Goal: Navigation & Orientation: Find specific page/section

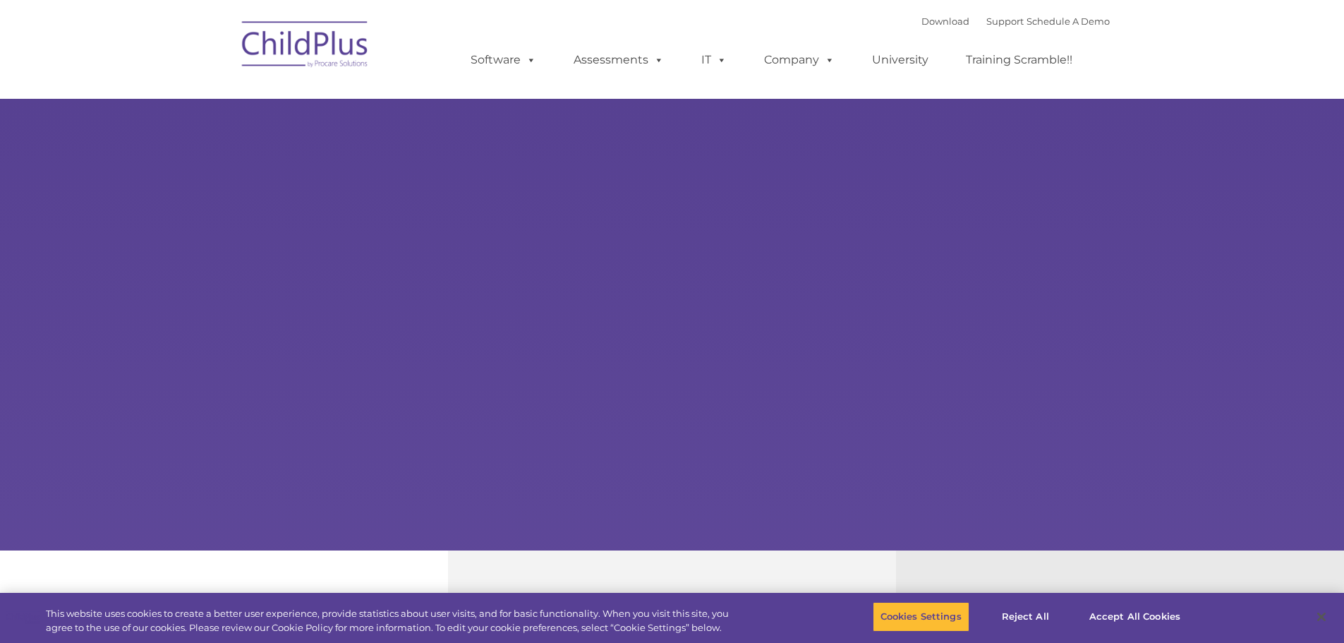
select select "MEDIUM"
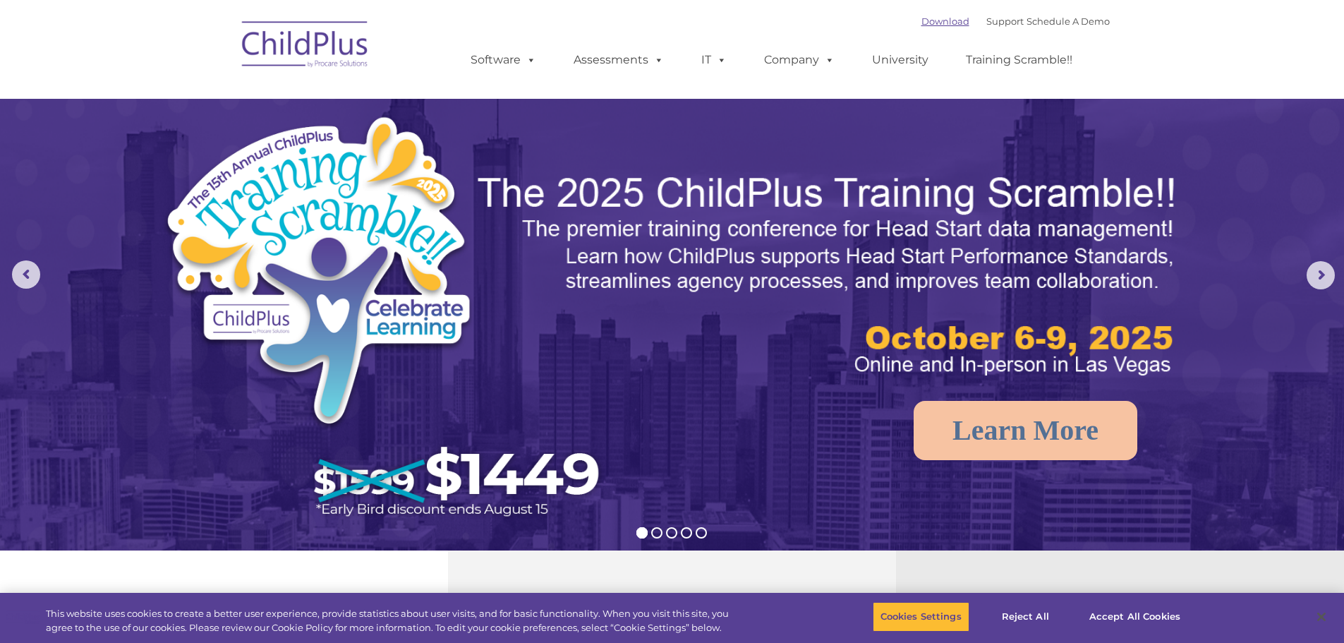
click at [933, 19] on link "Download" at bounding box center [945, 21] width 48 height 11
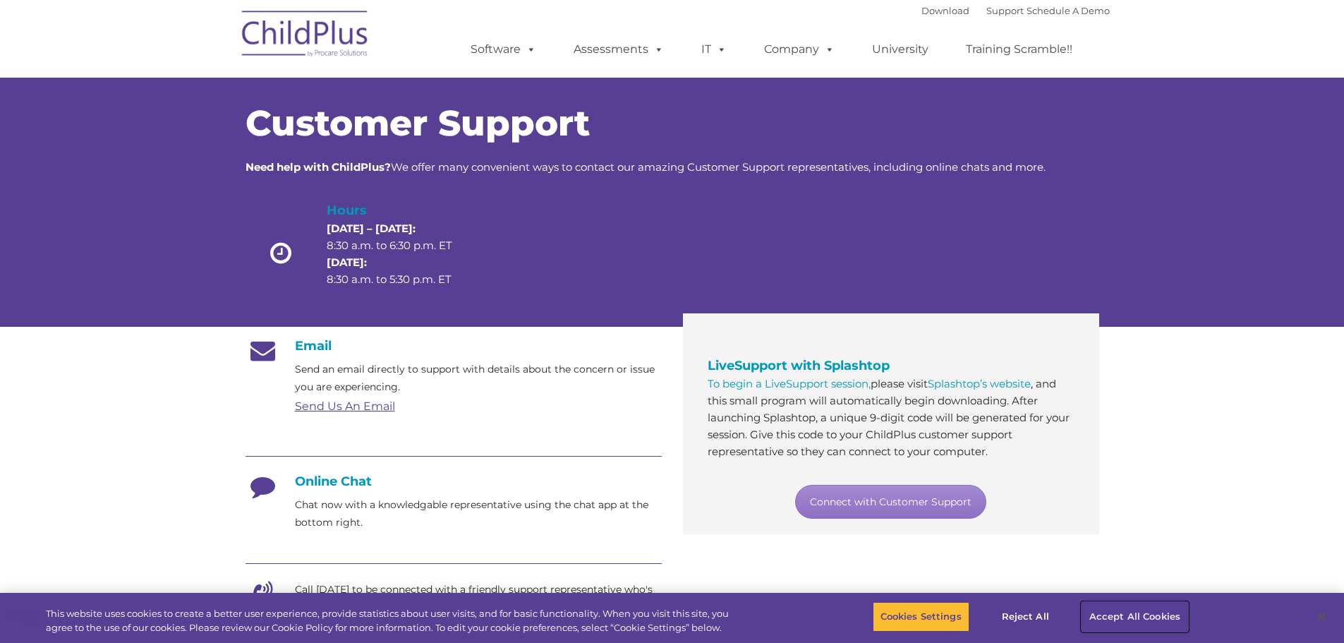
drag, startPoint x: 1134, startPoint y: 619, endPoint x: 1101, endPoint y: 612, distance: 33.8
click at [1134, 619] on button "Accept All Cookies" at bounding box center [1134, 617] width 106 height 30
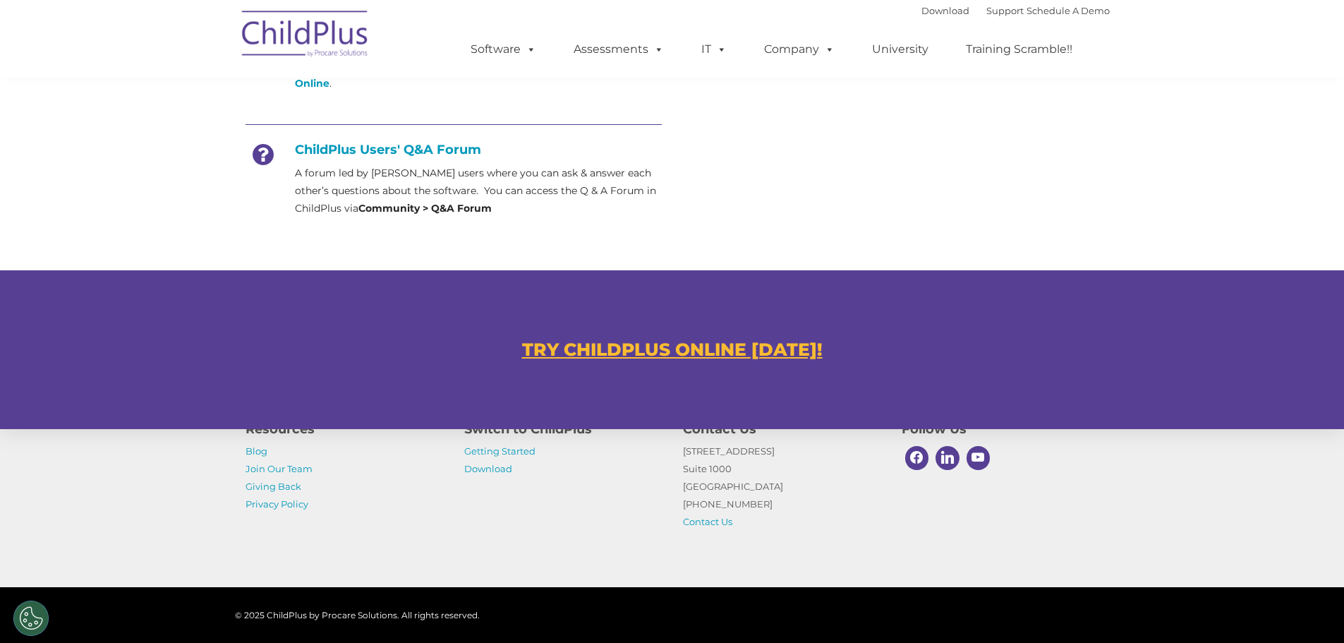
scroll to position [675, 0]
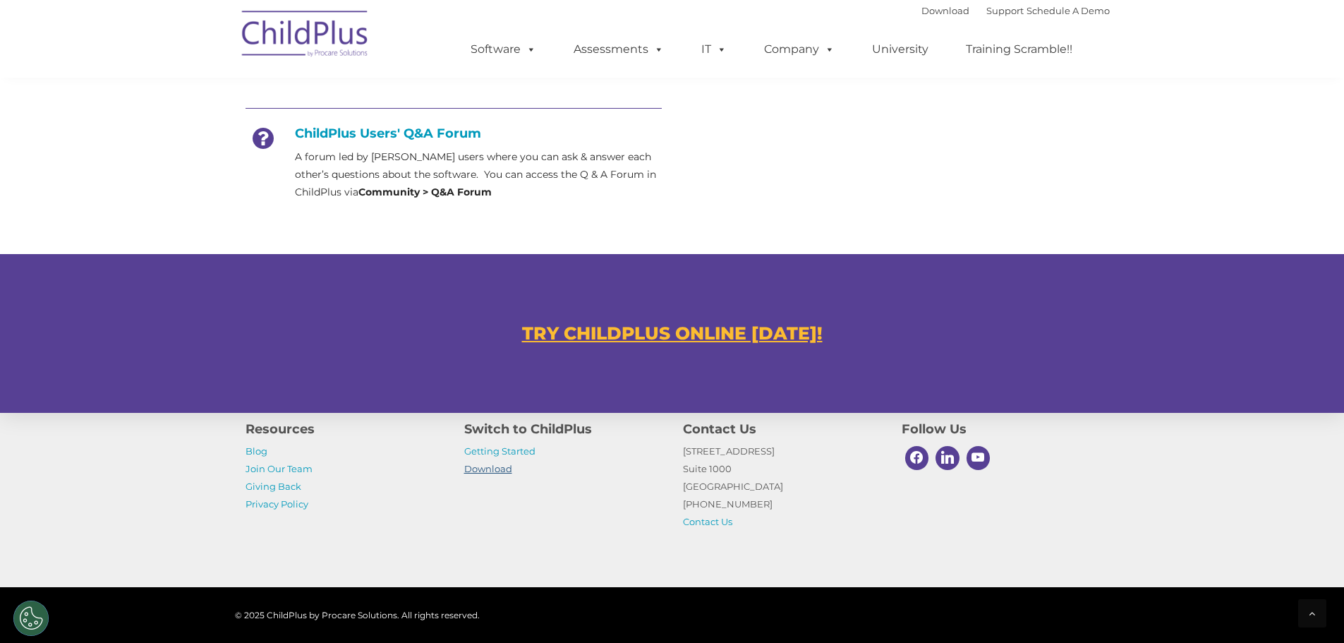
click at [500, 470] on link "Download" at bounding box center [488, 468] width 48 height 11
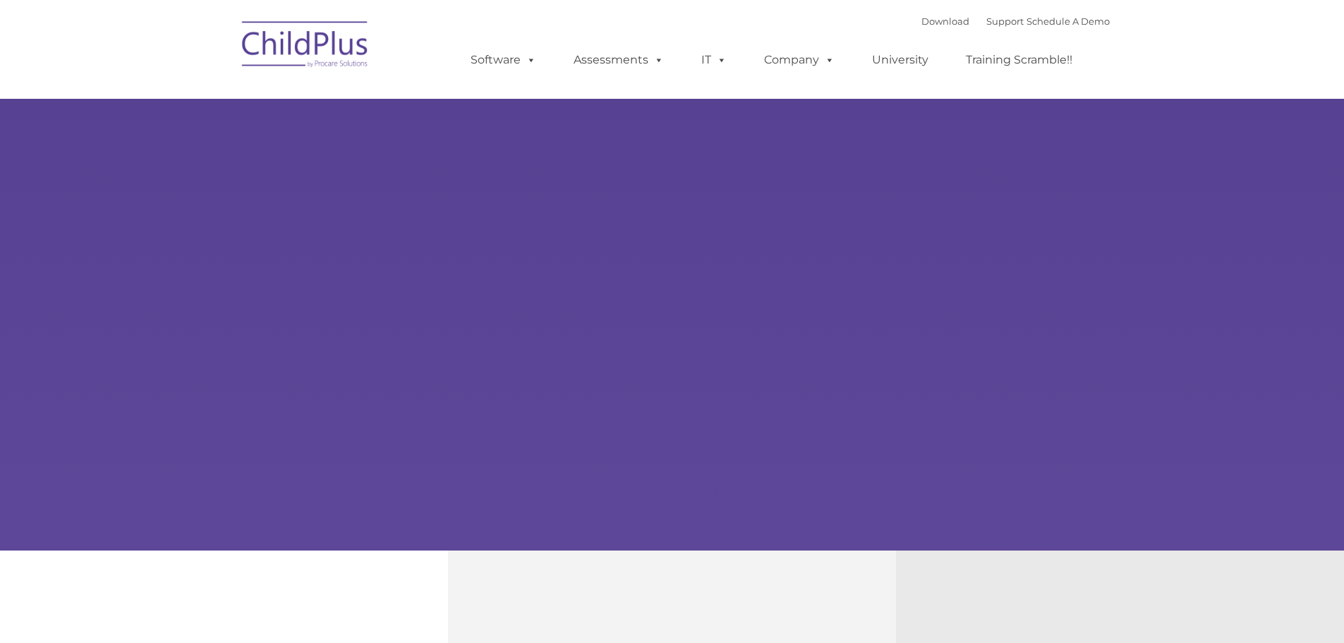
type input ""
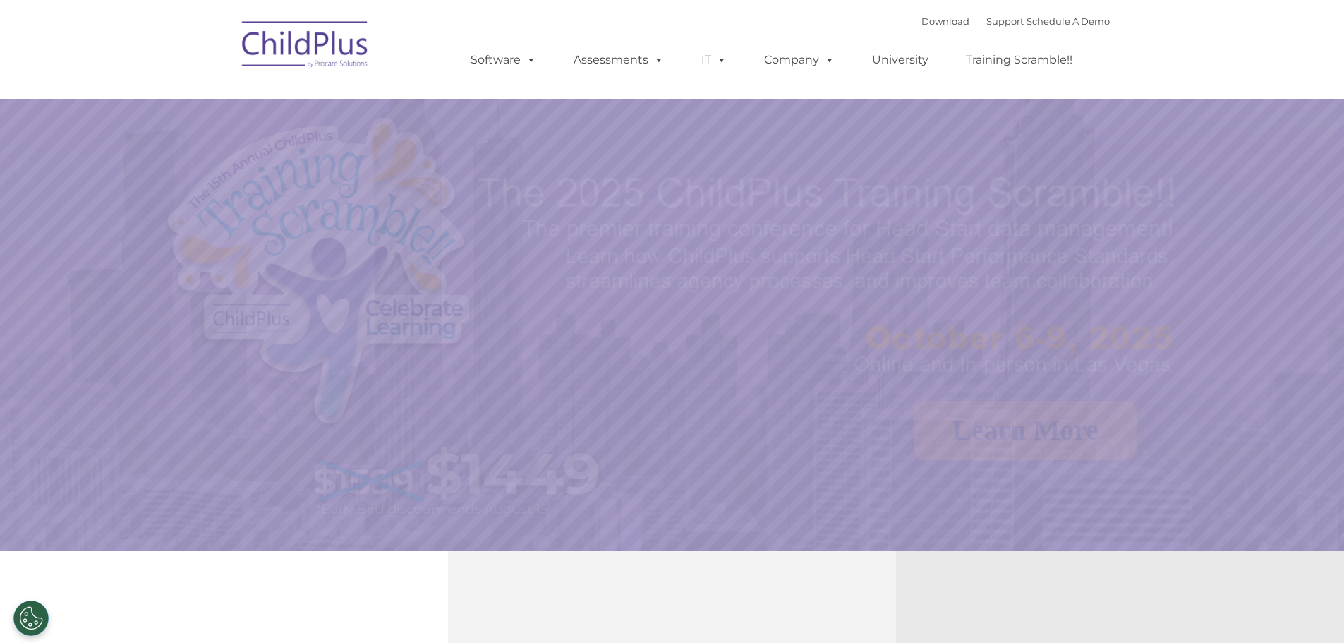
select select "MEDIUM"
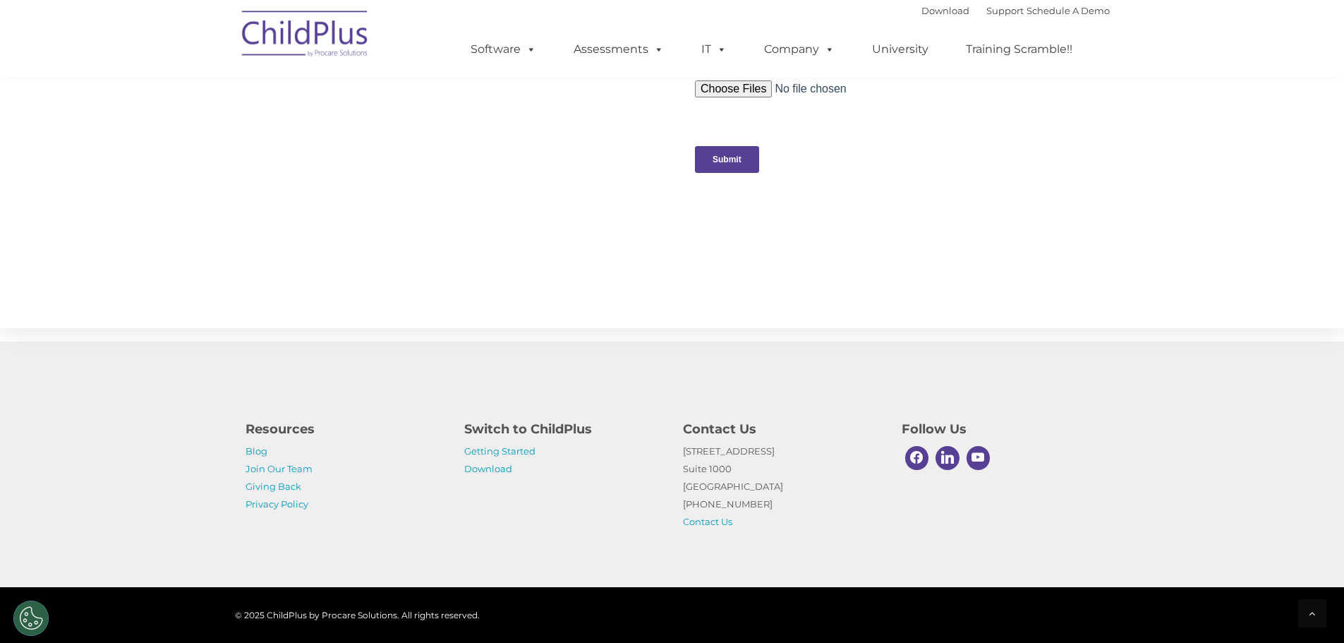
scroll to position [1405, 0]
click at [513, 449] on link "Getting Started" at bounding box center [499, 450] width 71 height 11
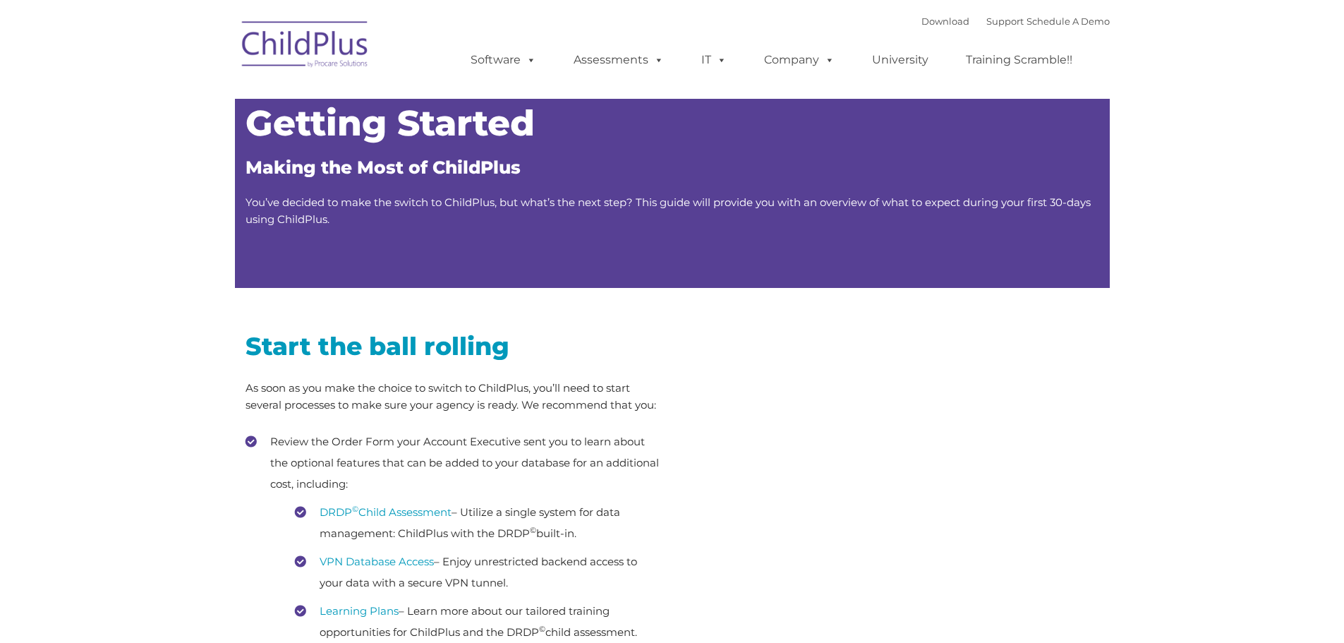
type input ""
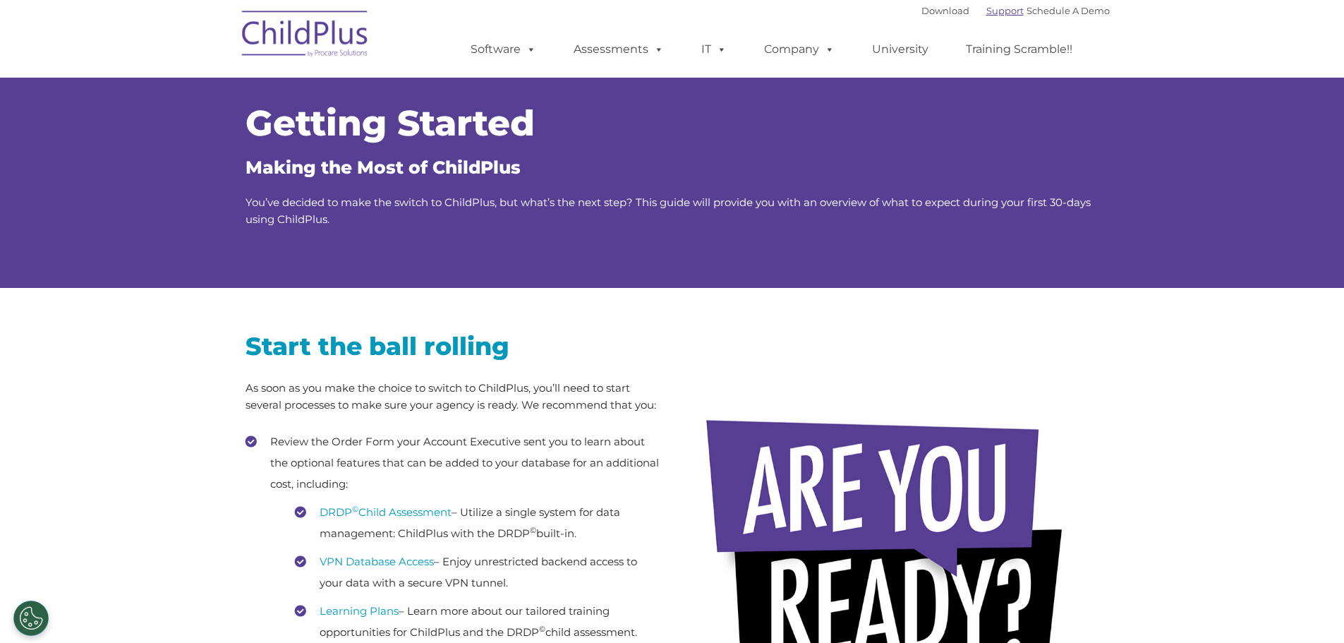
click at [986, 6] on link "Support" at bounding box center [1004, 10] width 37 height 11
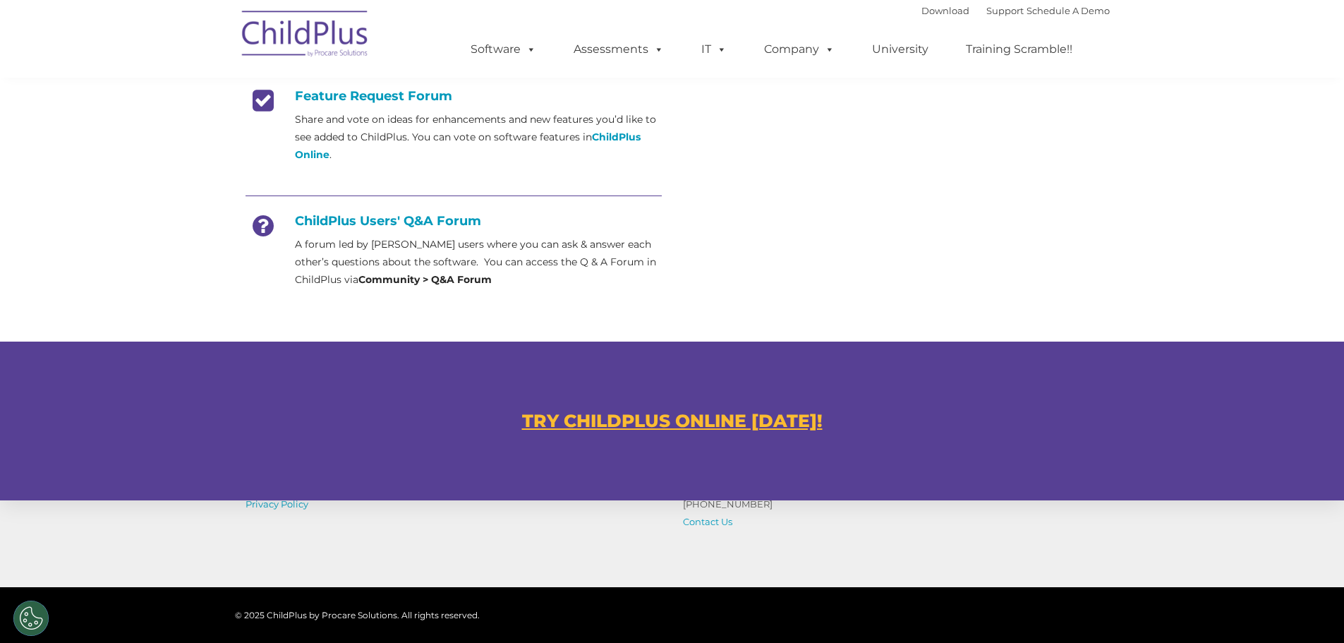
scroll to position [589, 0]
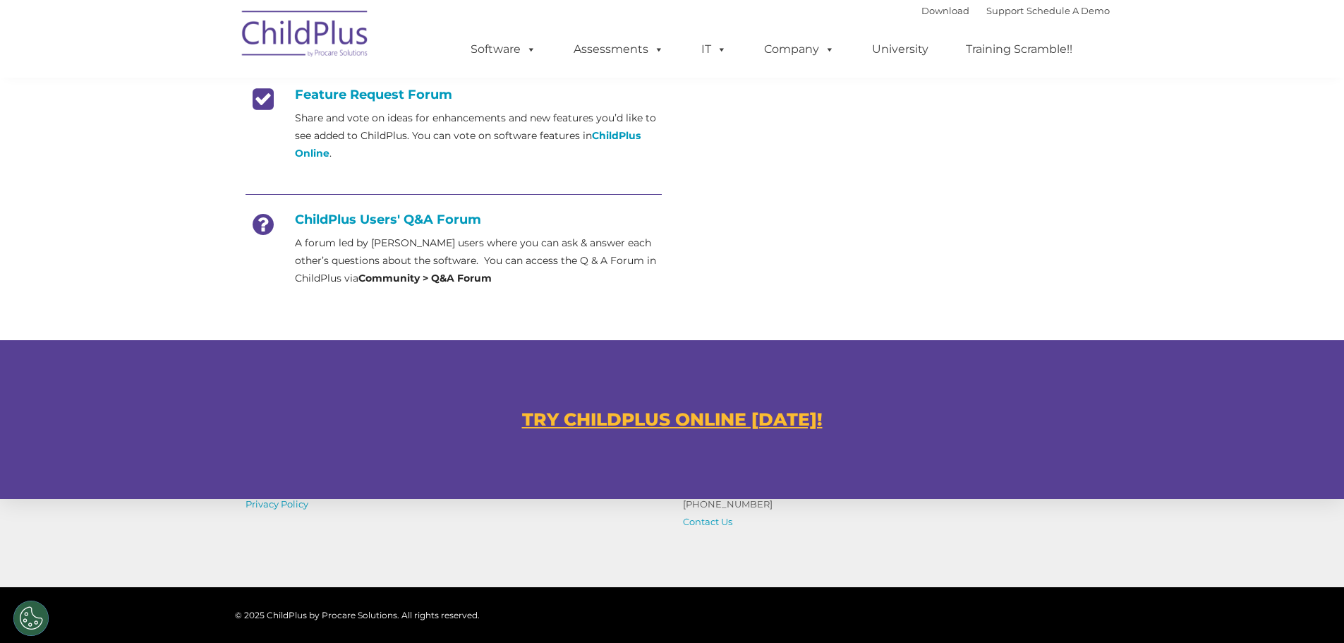
click at [470, 219] on h4 "ChildPlus Users' Q&A Forum" at bounding box center [453, 220] width 416 height 16
click at [408, 286] on p "A forum led by [PERSON_NAME] users where you can ask & answer each other’s ques…" at bounding box center [478, 260] width 367 height 53
click at [400, 221] on h4 "ChildPlus Users' Q&A Forum" at bounding box center [453, 220] width 416 height 16
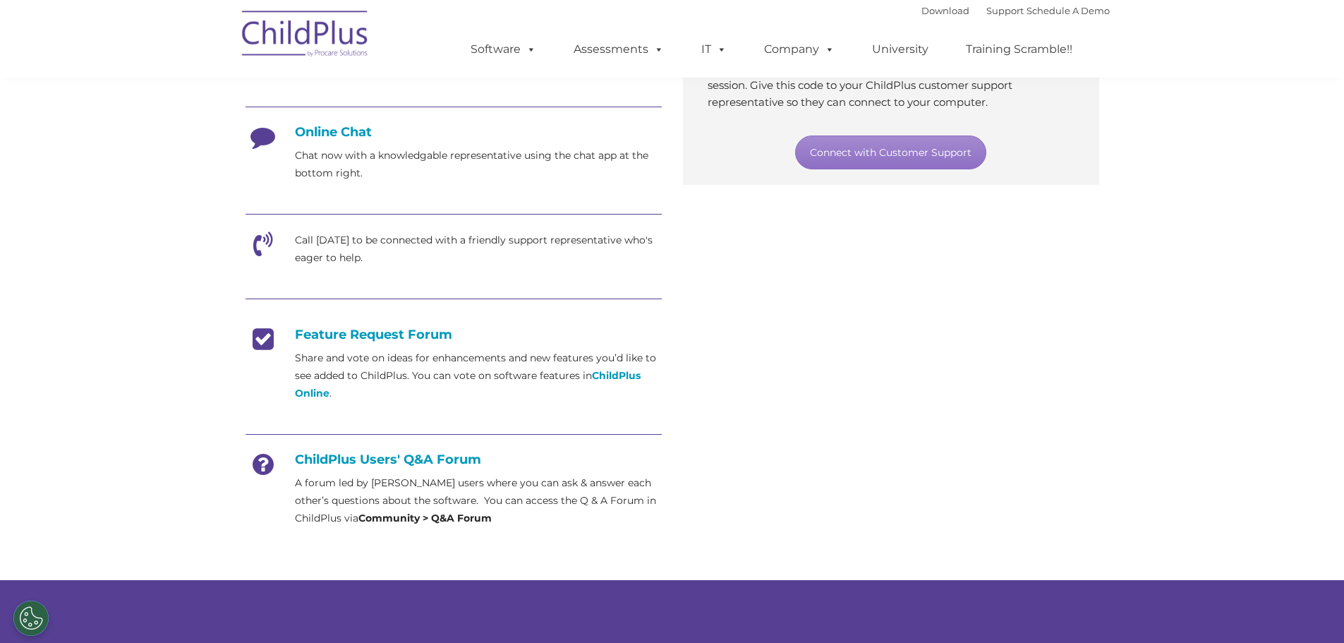
scroll to position [341, 0]
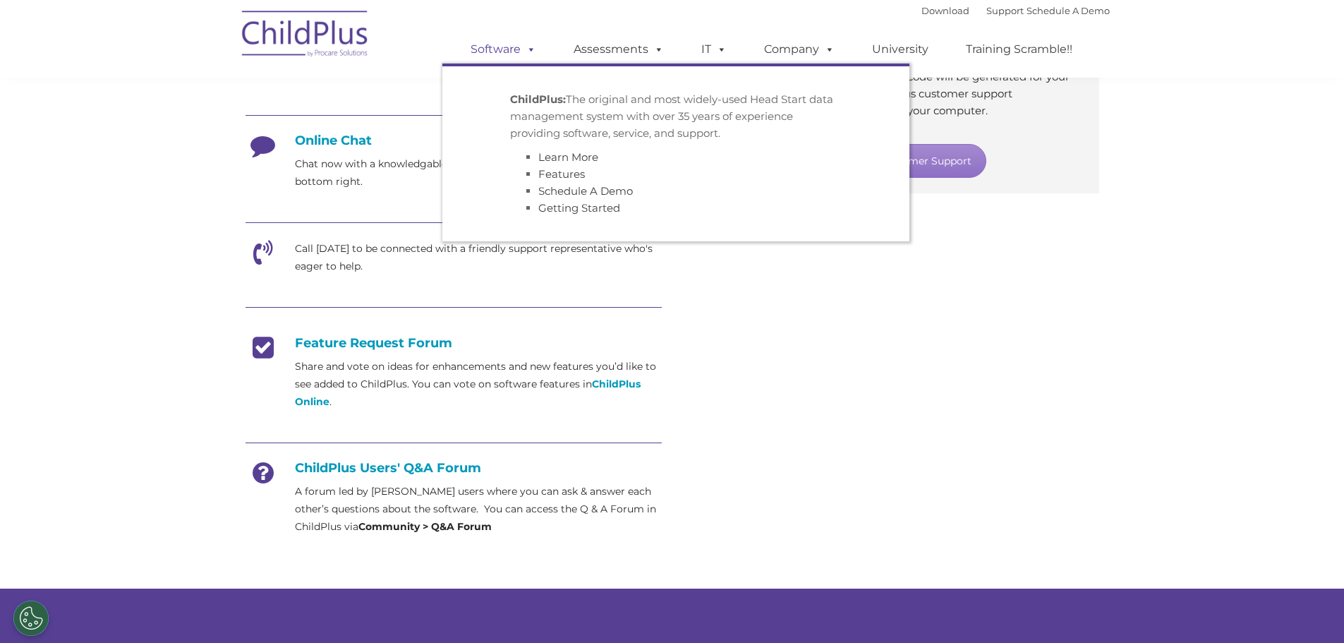
click at [530, 51] on span at bounding box center [528, 48] width 16 height 13
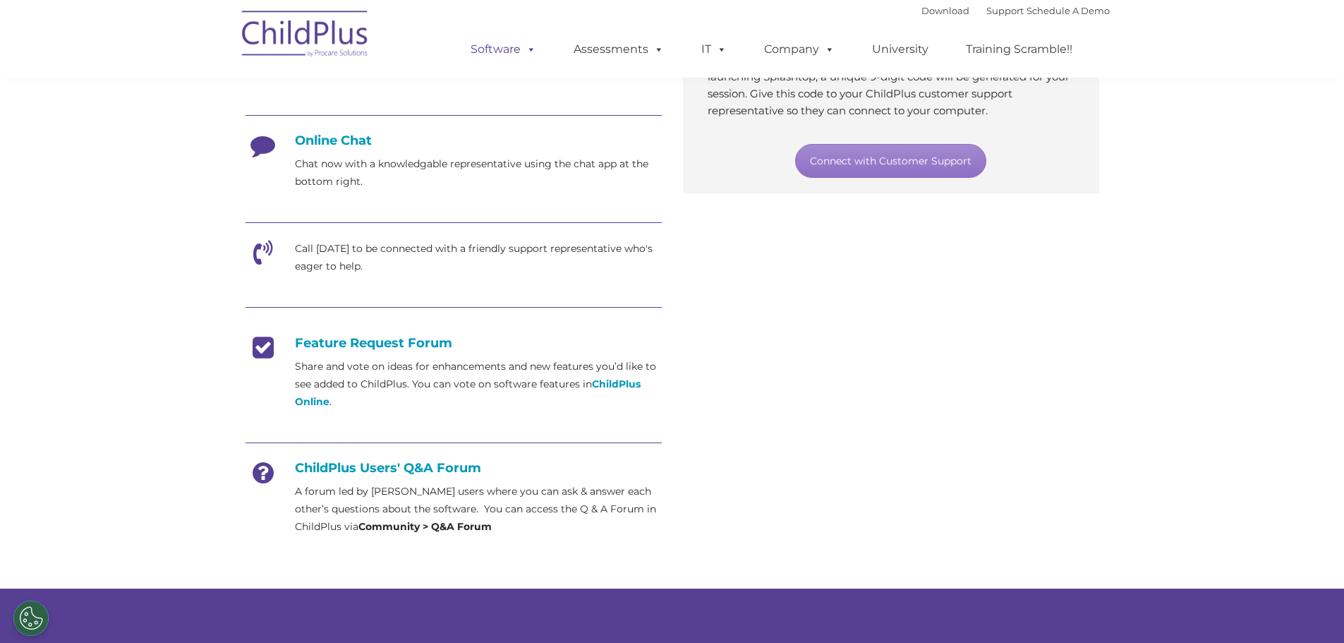
click at [530, 51] on span at bounding box center [528, 48] width 16 height 13
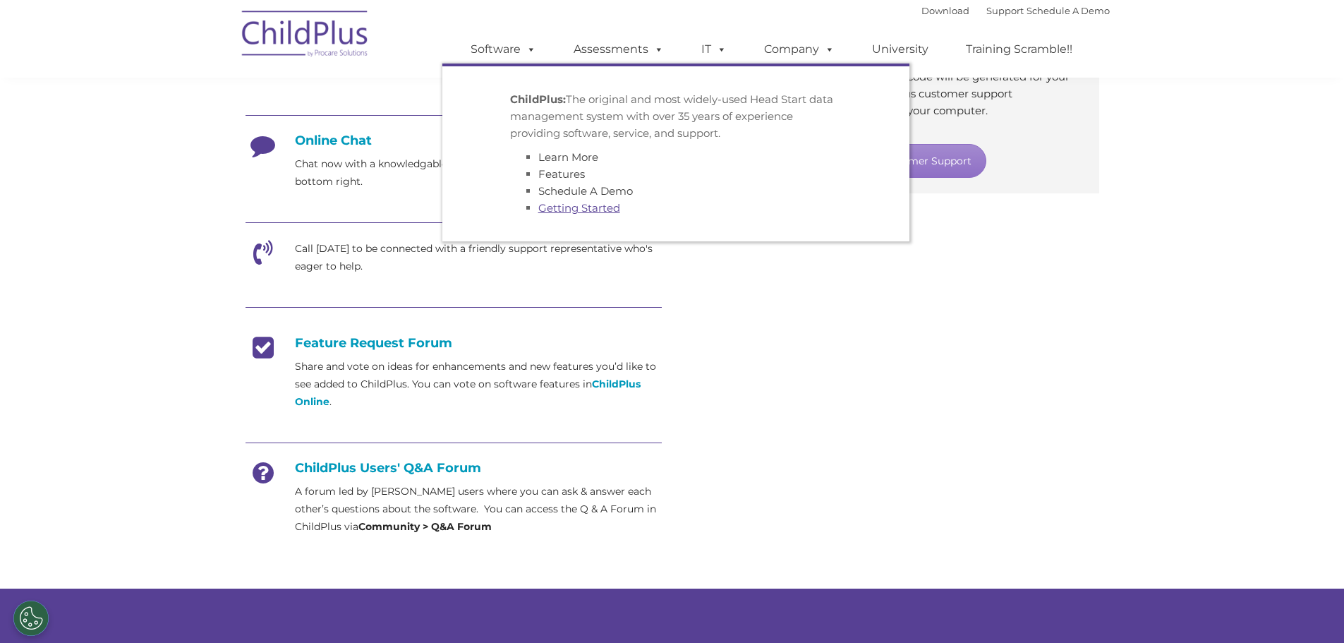
click at [568, 209] on link "Getting Started" at bounding box center [579, 207] width 82 height 13
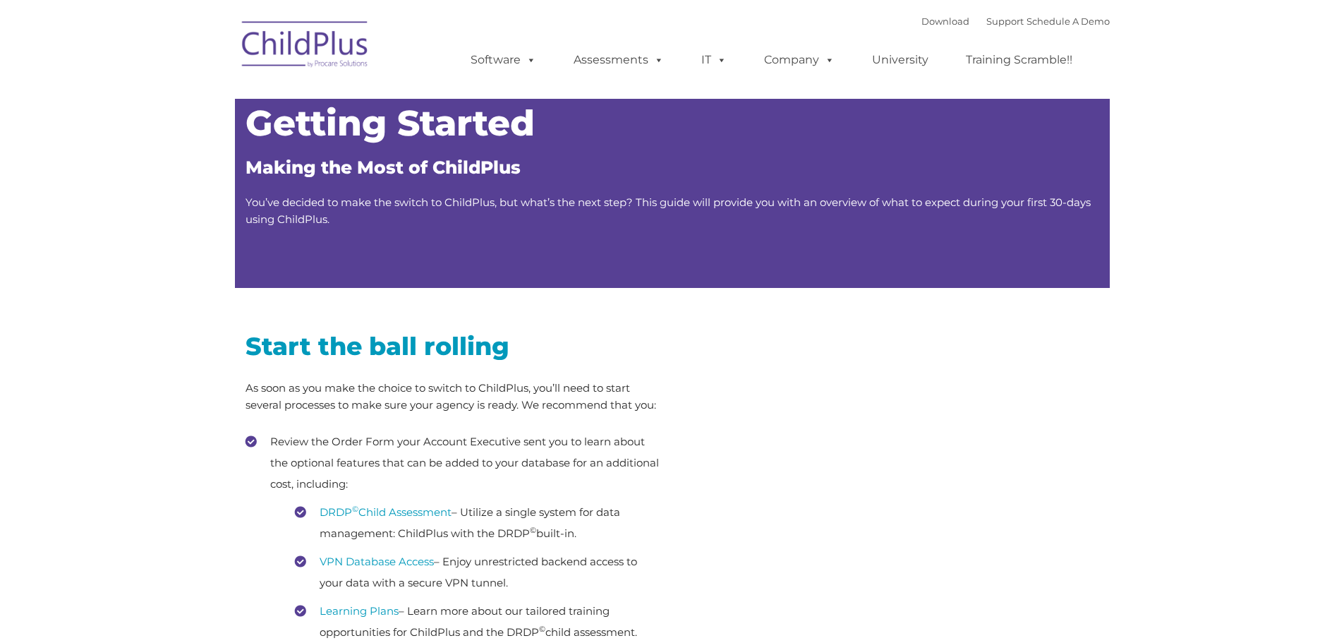
type input ""
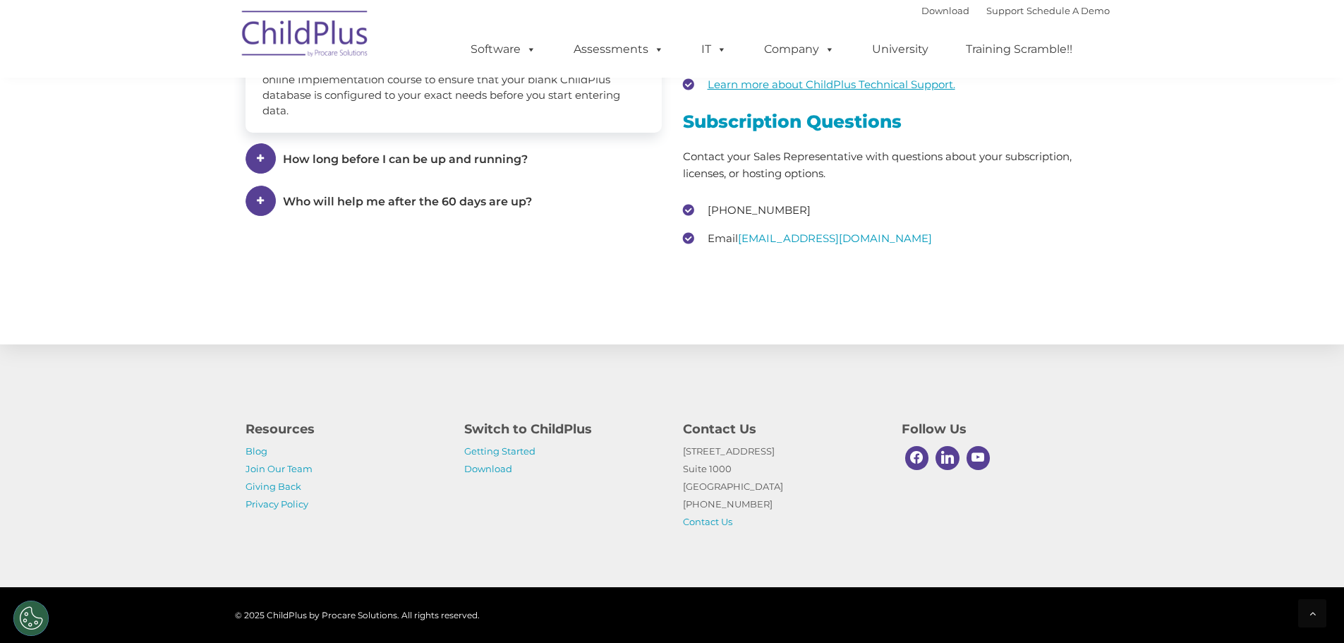
scroll to position [2099, 0]
